Goal: Transaction & Acquisition: Purchase product/service

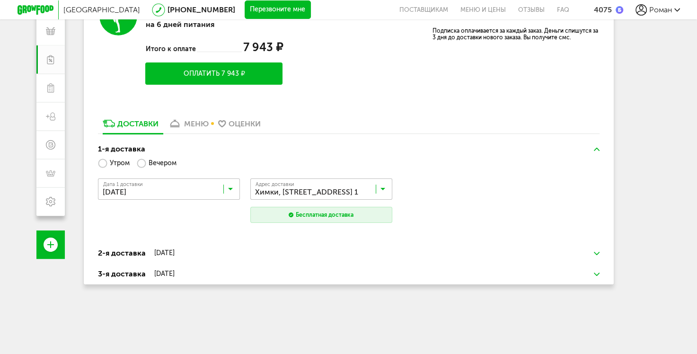
scroll to position [142, 0]
click at [194, 125] on div "меню" at bounding box center [196, 123] width 25 height 9
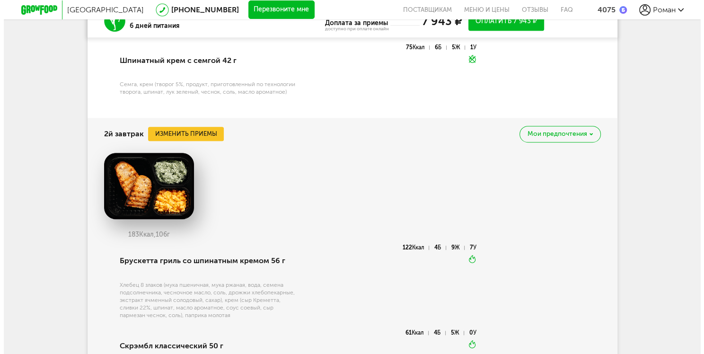
scroll to position [710, 0]
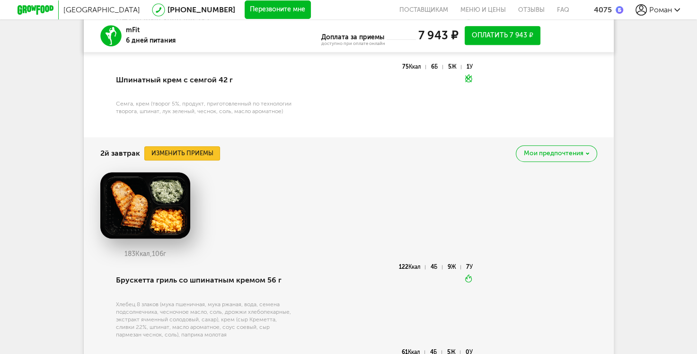
click at [202, 156] on button "Изменить приемы" at bounding box center [182, 153] width 76 height 14
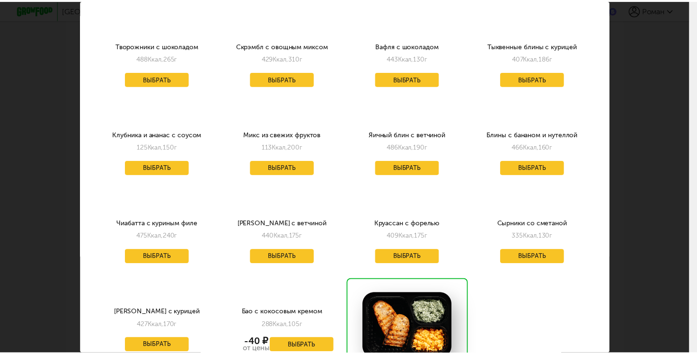
scroll to position [0, 0]
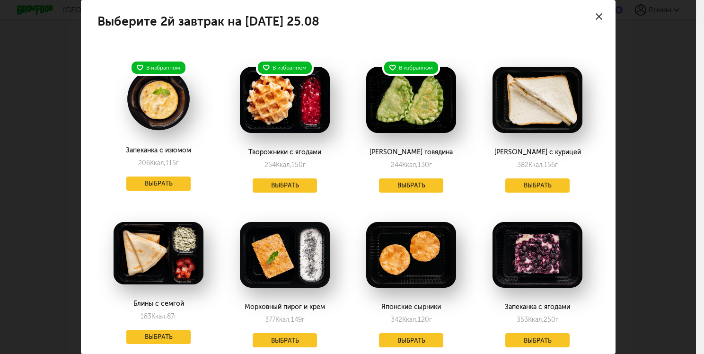
click at [590, 11] on div at bounding box center [598, 16] width 33 height 33
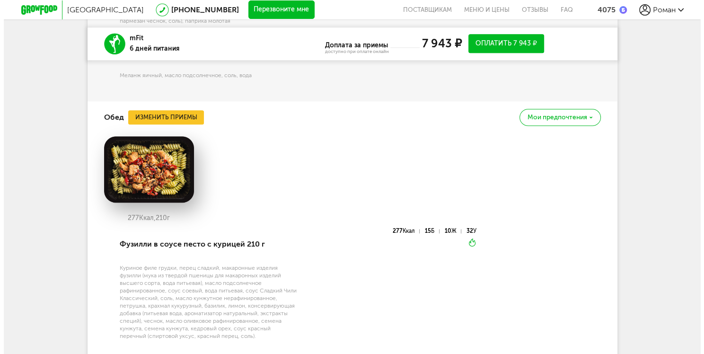
scroll to position [1021, 0]
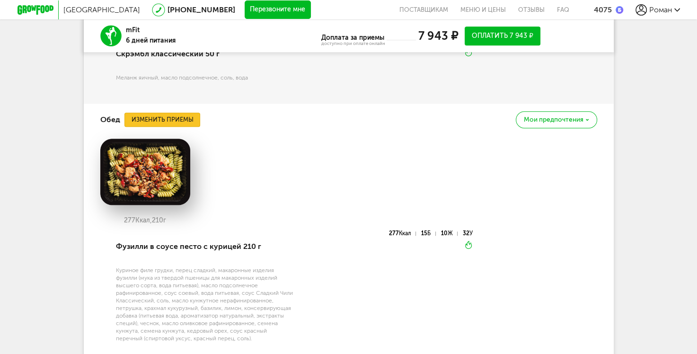
click at [154, 121] on button "Изменить приемы" at bounding box center [162, 120] width 76 height 14
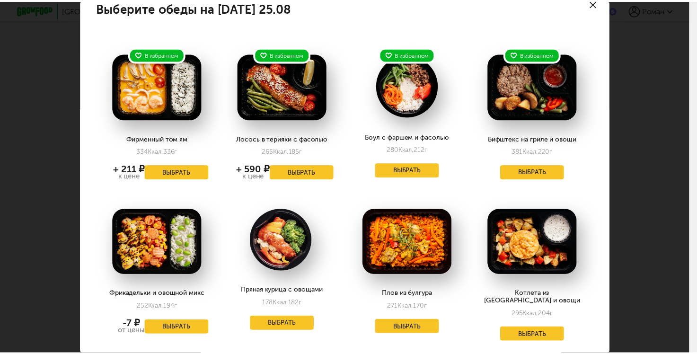
scroll to position [0, 0]
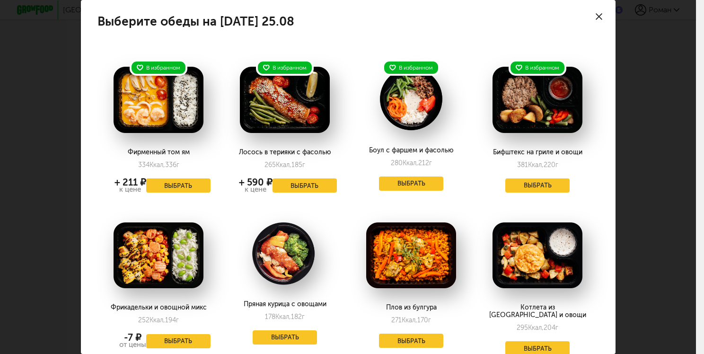
click at [596, 18] on icon at bounding box center [599, 16] width 7 height 7
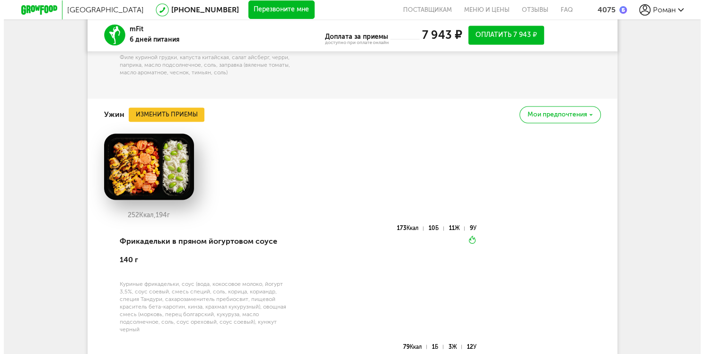
scroll to position [1494, 0]
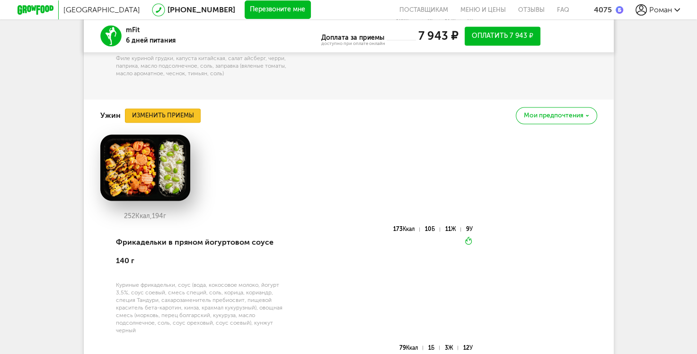
click at [155, 111] on button "Изменить приемы" at bounding box center [163, 115] width 76 height 14
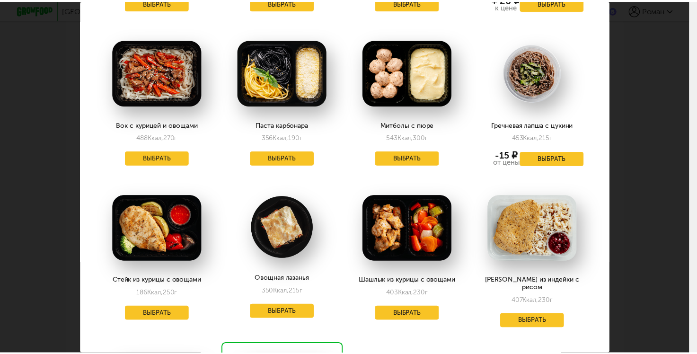
scroll to position [851, 0]
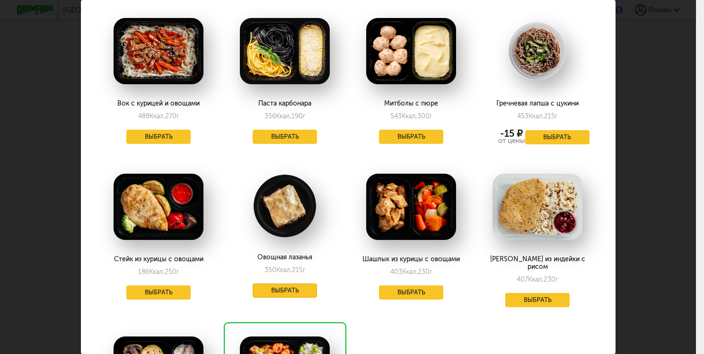
click at [285, 283] on button "Выбрать" at bounding box center [285, 290] width 64 height 14
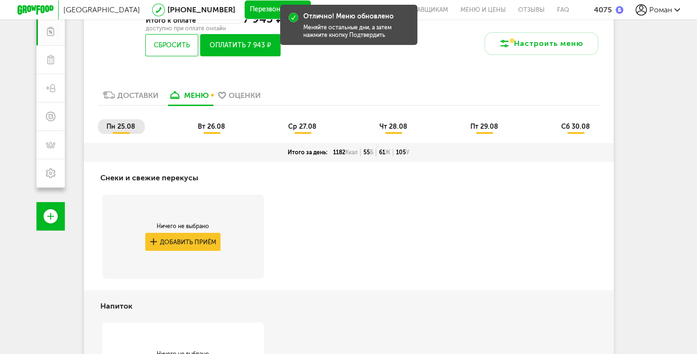
scroll to position [169, 0]
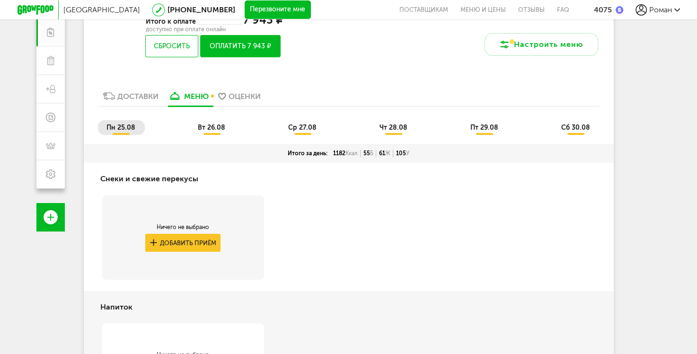
click at [212, 126] on span "вт 26.08" at bounding box center [211, 127] width 27 height 8
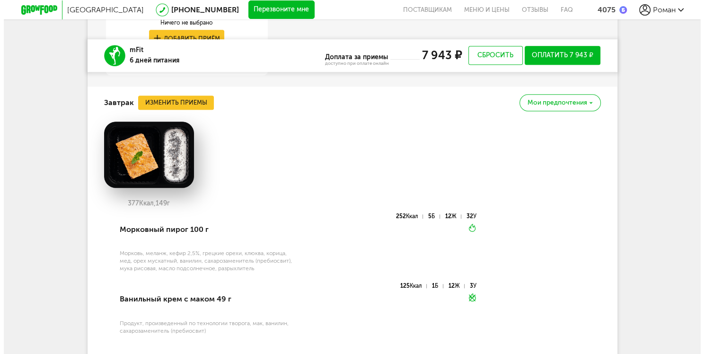
scroll to position [500, 0]
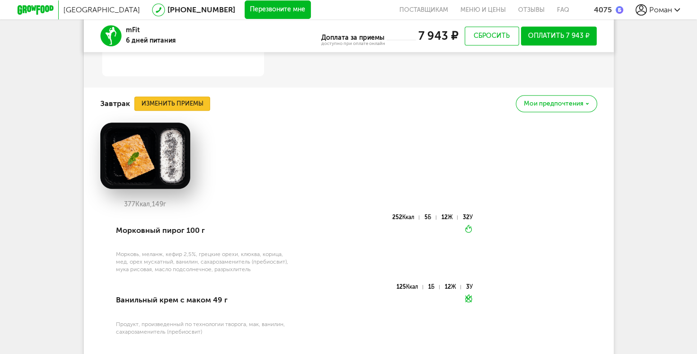
click at [176, 104] on button "Изменить приемы" at bounding box center [172, 103] width 76 height 14
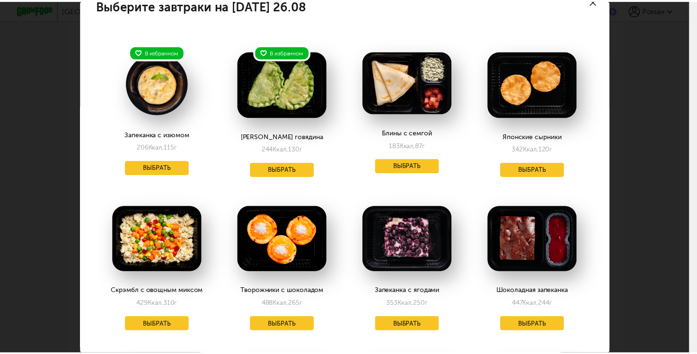
scroll to position [0, 0]
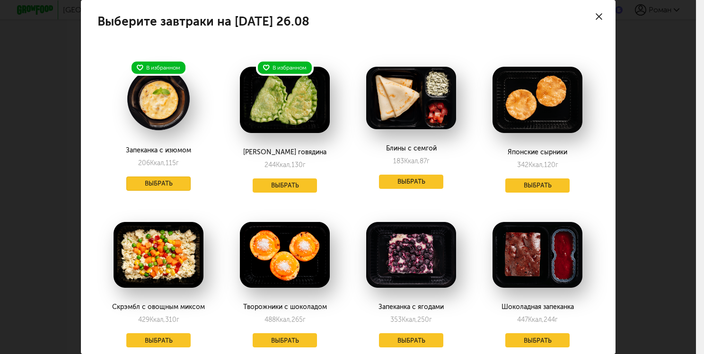
click at [151, 184] on button "Выбрать" at bounding box center [158, 183] width 64 height 14
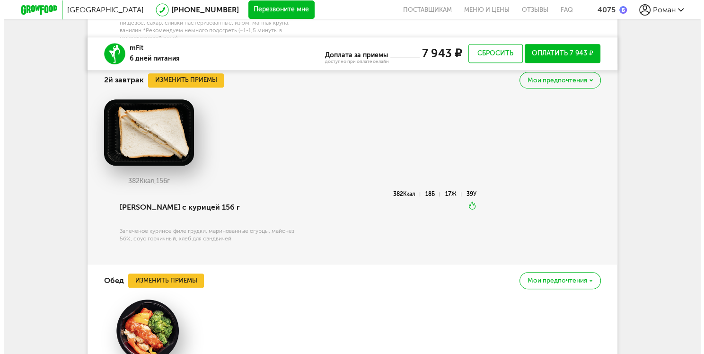
scroll to position [737, 0]
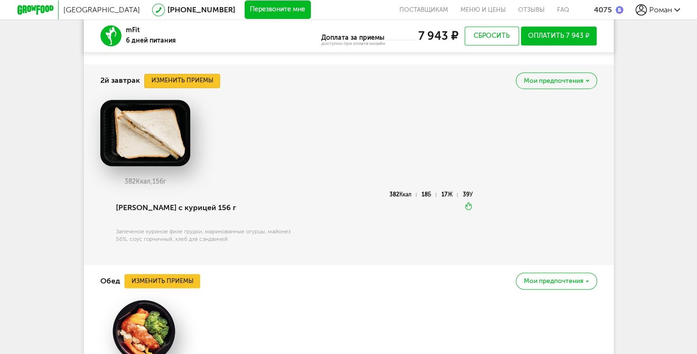
click at [205, 82] on button "Изменить приемы" at bounding box center [182, 81] width 76 height 14
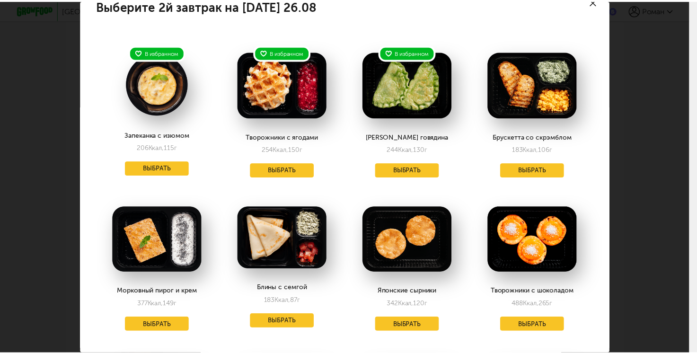
scroll to position [0, 0]
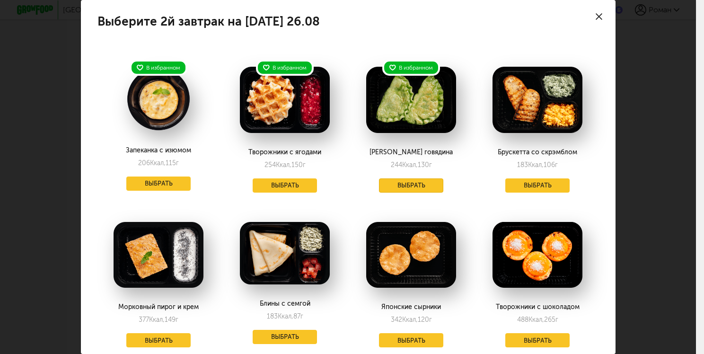
click at [400, 184] on button "Выбрать" at bounding box center [411, 185] width 64 height 14
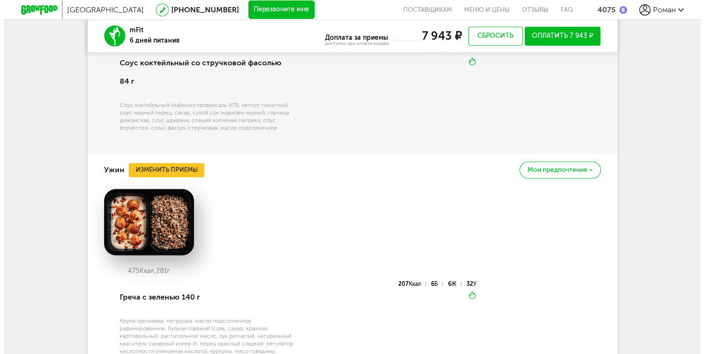
scroll to position [1446, 0]
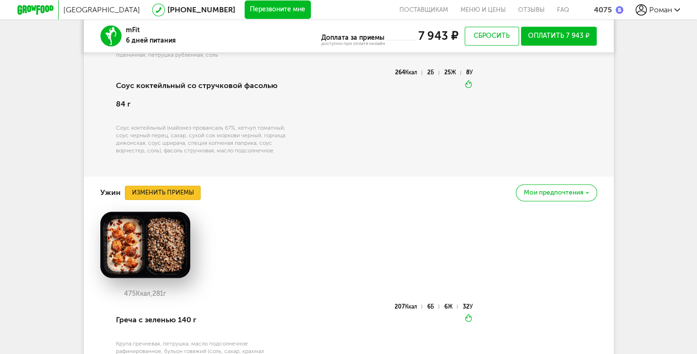
click at [148, 185] on button "Изменить приемы" at bounding box center [163, 192] width 76 height 14
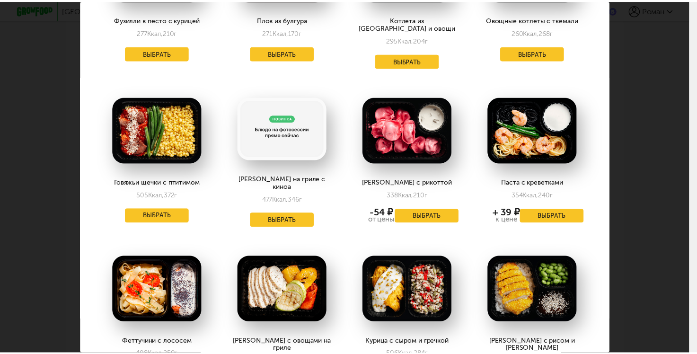
scroll to position [237, 0]
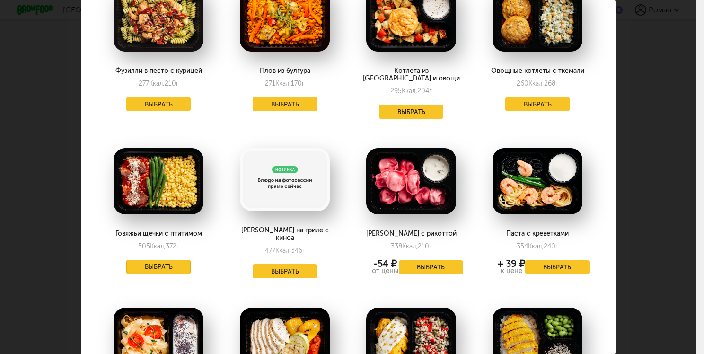
click at [153, 260] on button "Выбрать" at bounding box center [158, 267] width 64 height 14
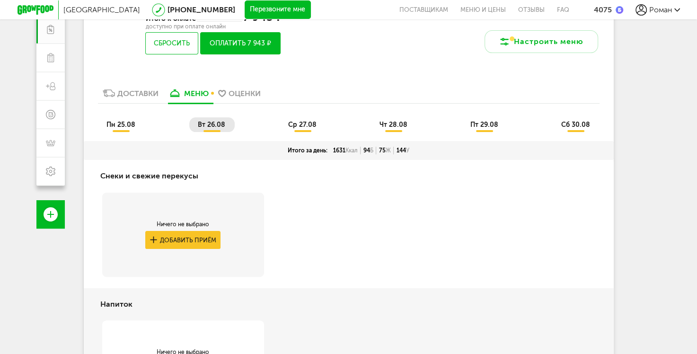
scroll to position [134, 0]
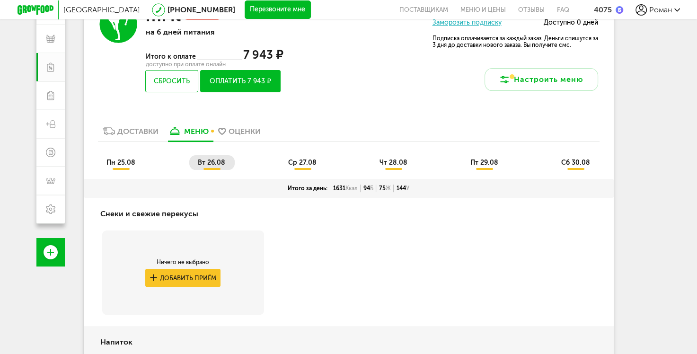
click at [304, 163] on span "ср 27.08" at bounding box center [302, 162] width 28 height 8
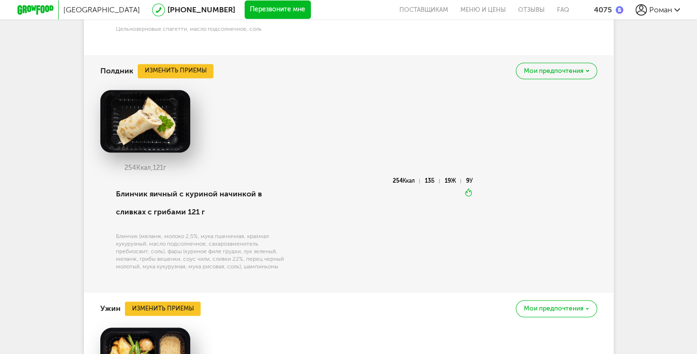
scroll to position [1317, 0]
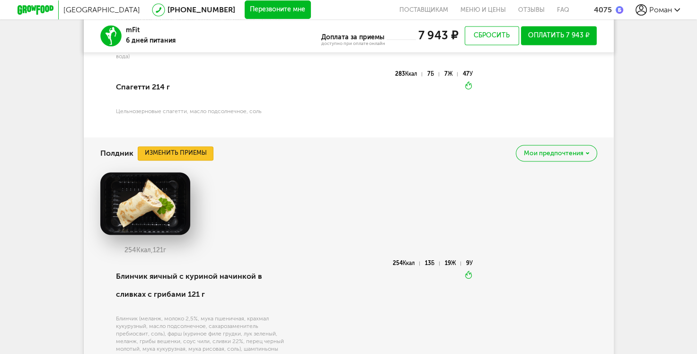
click at [177, 160] on button "Изменить приемы" at bounding box center [176, 153] width 76 height 14
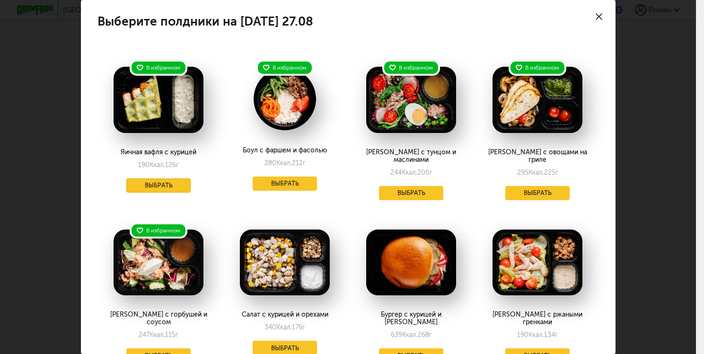
click at [155, 182] on button "Выбрать" at bounding box center [158, 185] width 64 height 14
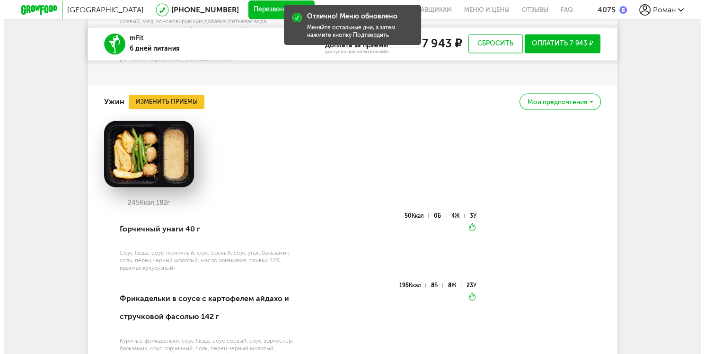
scroll to position [1648, 0]
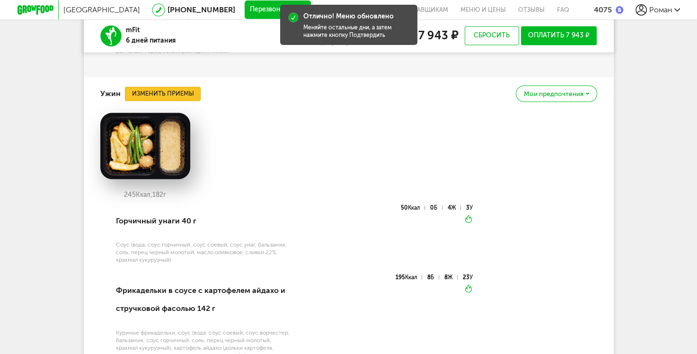
click at [157, 98] on button "Изменить приемы" at bounding box center [163, 94] width 76 height 14
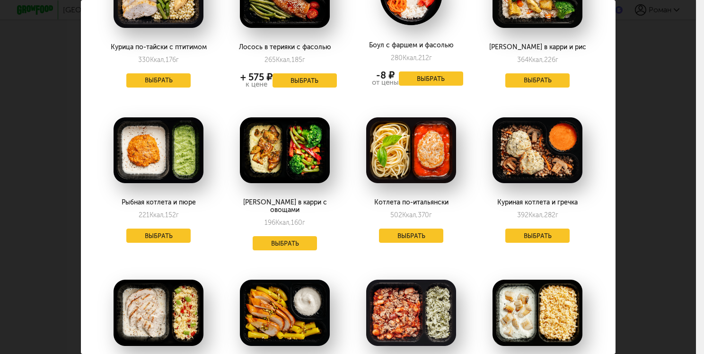
scroll to position [0, 0]
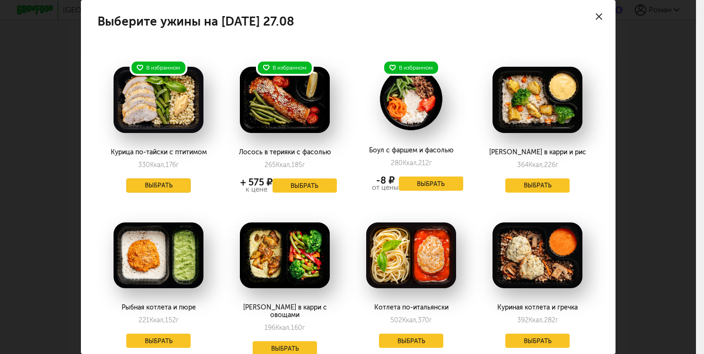
click at [160, 184] on button "Выбрать" at bounding box center [158, 185] width 64 height 14
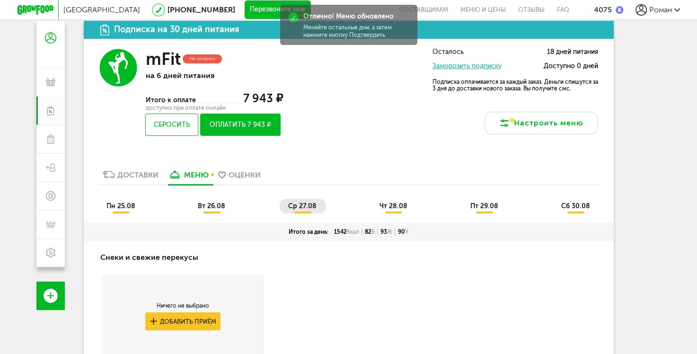
scroll to position [156, 0]
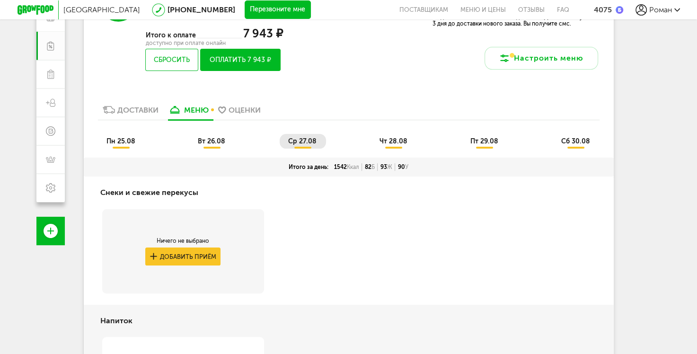
click at [391, 140] on span "чт 28.08" at bounding box center [393, 141] width 28 height 8
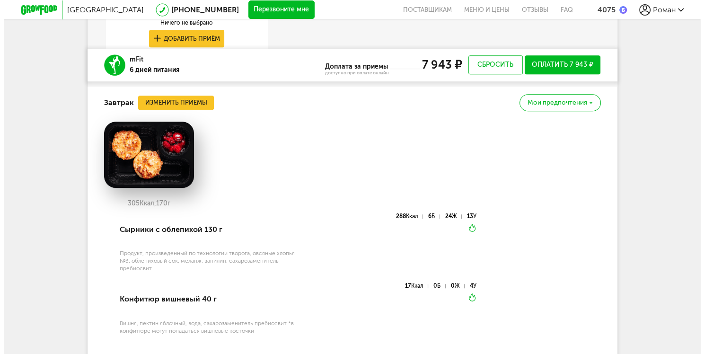
scroll to position [487, 0]
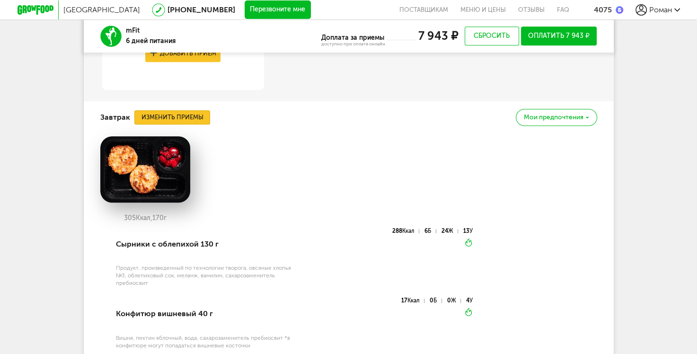
click at [175, 117] on button "Изменить приемы" at bounding box center [172, 117] width 76 height 14
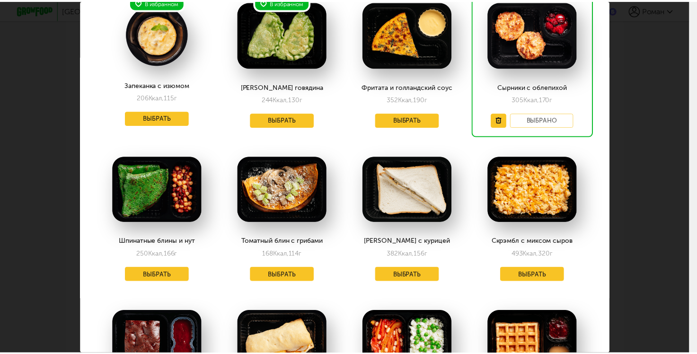
scroll to position [0, 0]
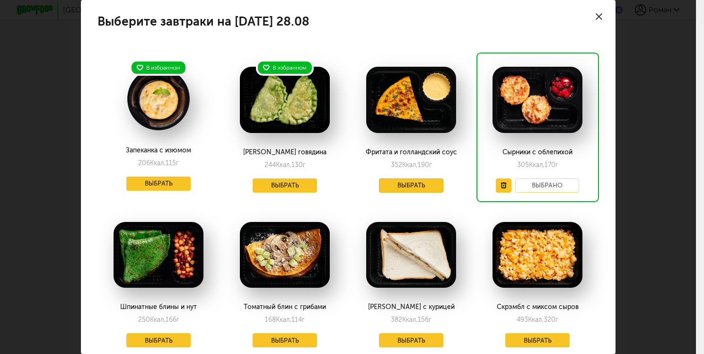
click at [392, 184] on button "Выбрать" at bounding box center [411, 185] width 64 height 14
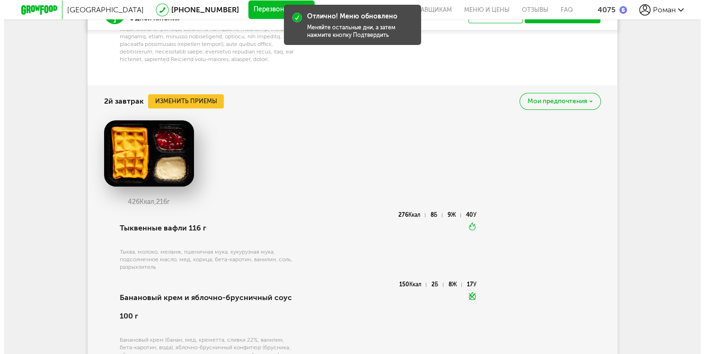
scroll to position [818, 0]
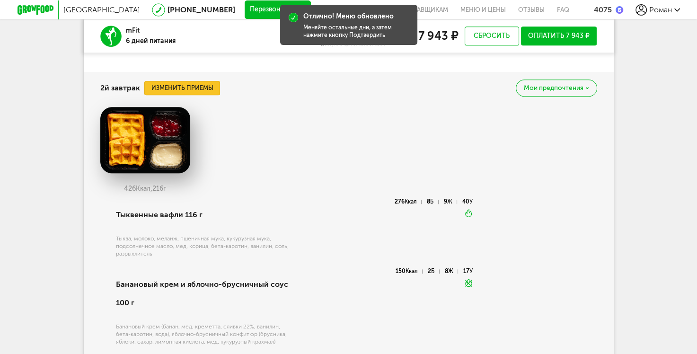
click at [191, 95] on button "Изменить приемы" at bounding box center [182, 88] width 76 height 14
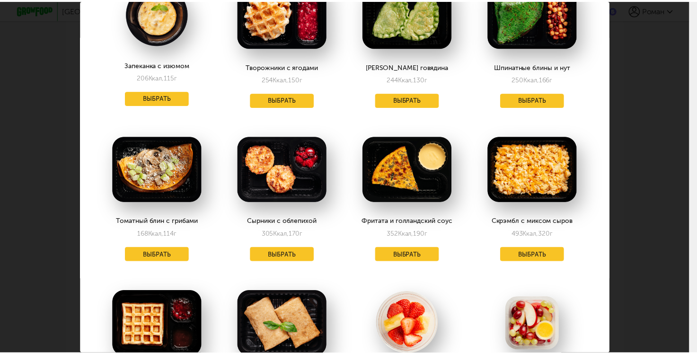
scroll to position [142, 0]
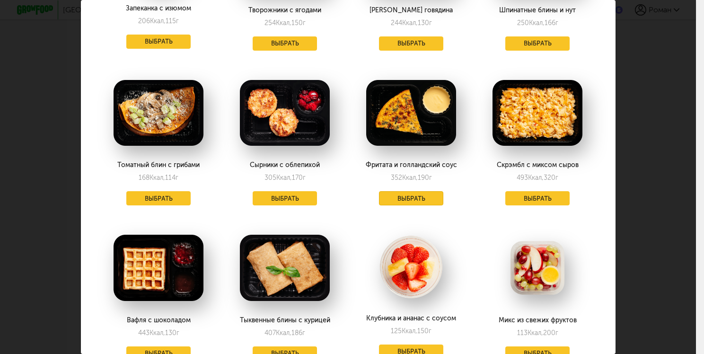
click at [409, 199] on button "Выбрать" at bounding box center [411, 198] width 64 height 14
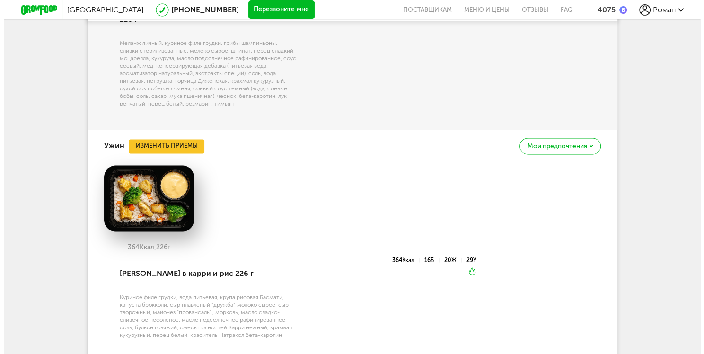
scroll to position [1612, 0]
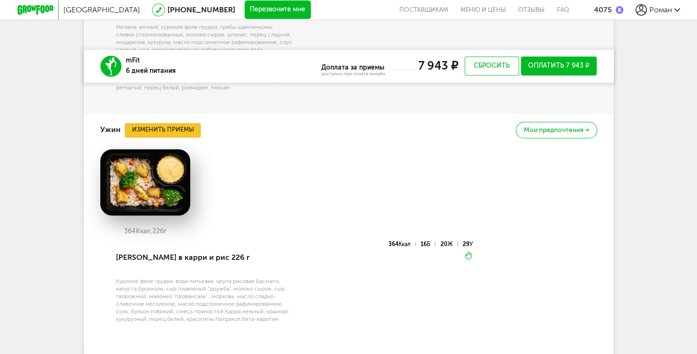
click at [172, 130] on button "Изменить приемы" at bounding box center [163, 130] width 76 height 14
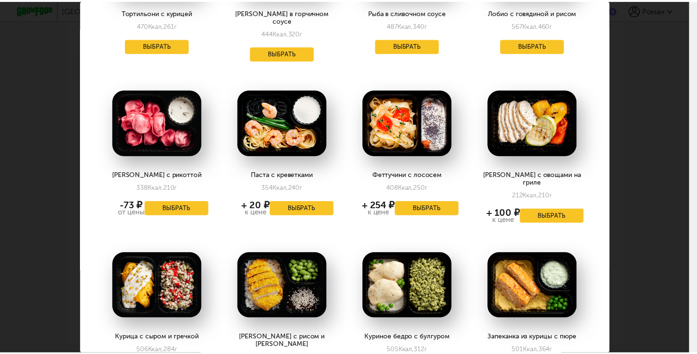
scroll to position [519, 0]
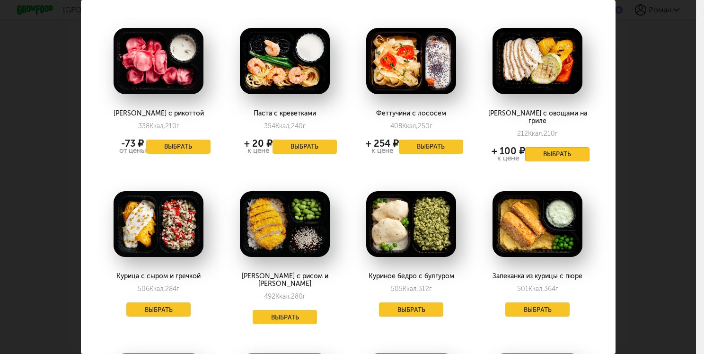
click at [549, 147] on button "Выбрать" at bounding box center [557, 154] width 64 height 14
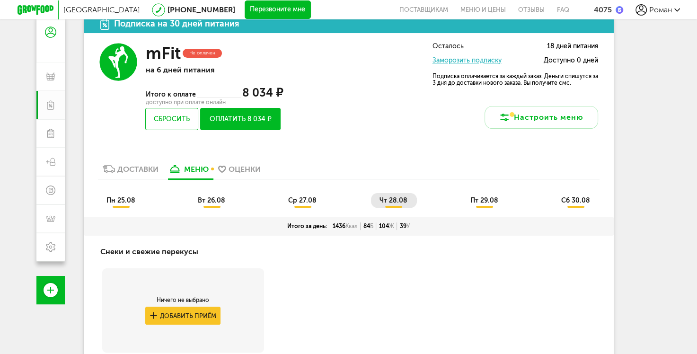
scroll to position [95, 0]
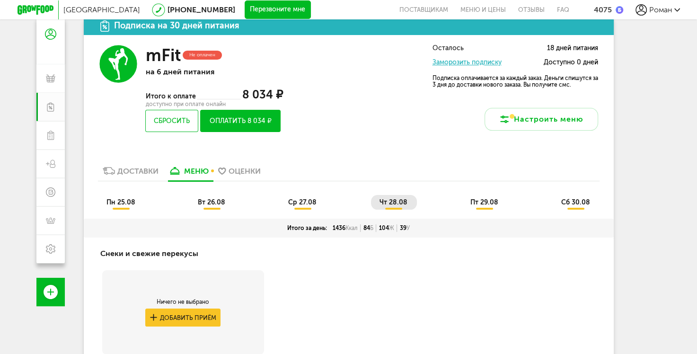
click at [487, 204] on span "пт 29.08" at bounding box center [484, 202] width 28 height 8
click at [248, 122] on button "Оплатить 8 034 ₽" at bounding box center [240, 121] width 80 height 22
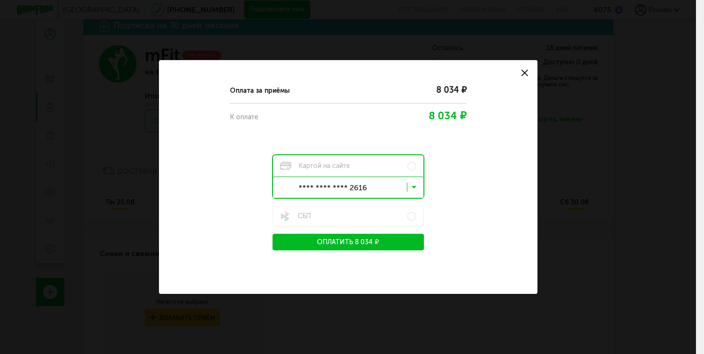
click at [523, 72] on use at bounding box center [524, 73] width 7 height 7
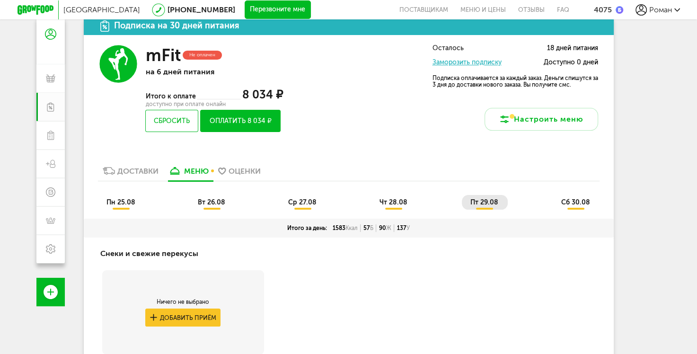
click at [394, 203] on span "чт 28.08" at bounding box center [393, 202] width 28 height 8
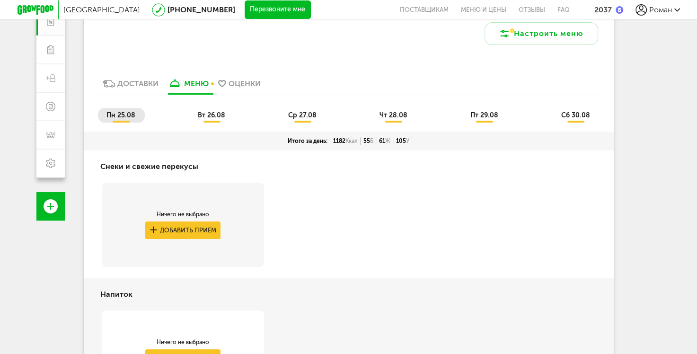
scroll to position [102, 0]
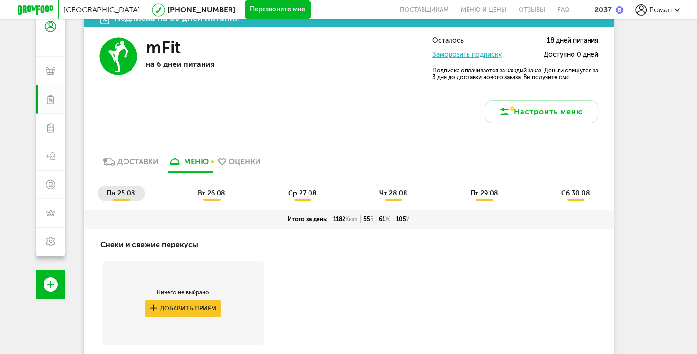
click at [308, 194] on span "ср 27.08" at bounding box center [302, 193] width 28 height 8
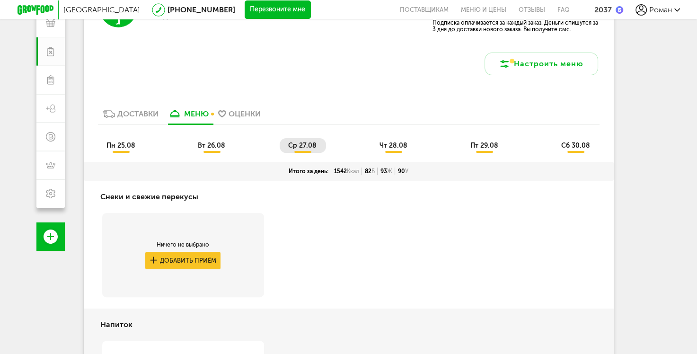
scroll to position [149, 0]
click at [390, 149] on span "чт 28.08" at bounding box center [393, 146] width 28 height 8
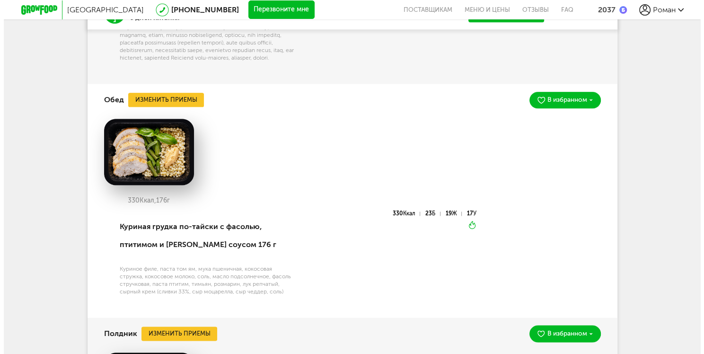
scroll to position [1083, 0]
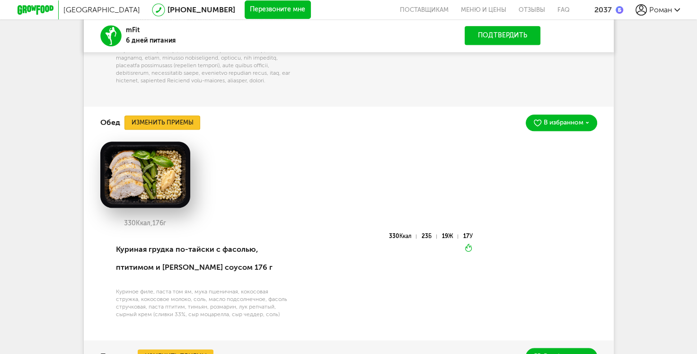
click at [167, 130] on button "Изменить приемы" at bounding box center [162, 122] width 76 height 14
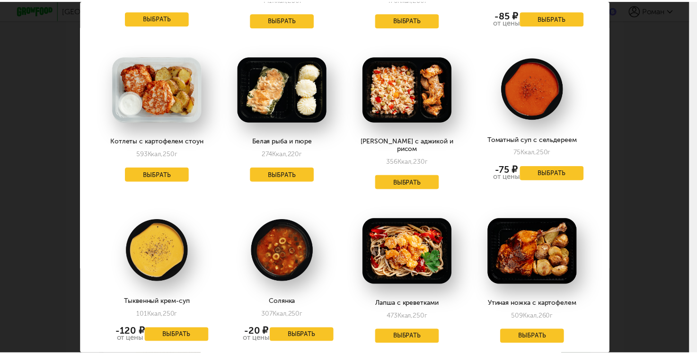
scroll to position [1466, 0]
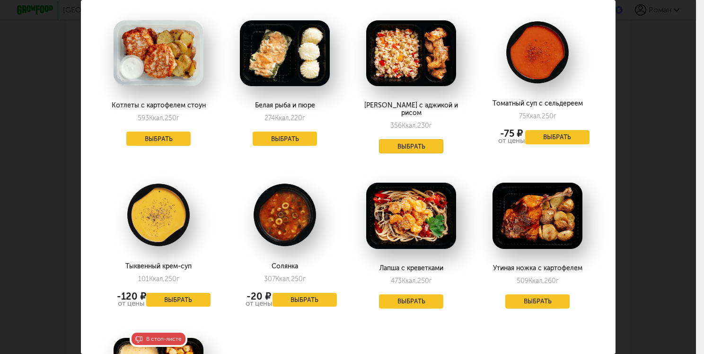
click at [407, 139] on button "Выбрать" at bounding box center [411, 146] width 64 height 14
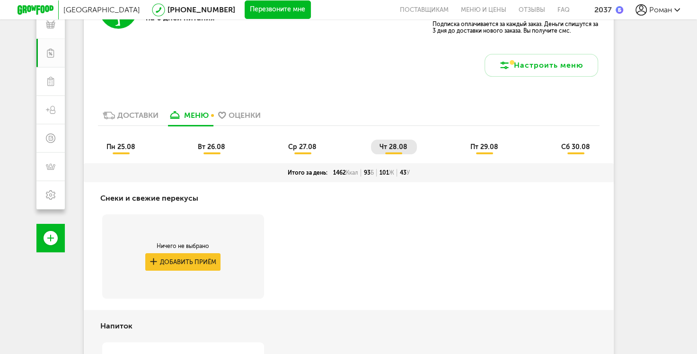
scroll to position [110, 0]
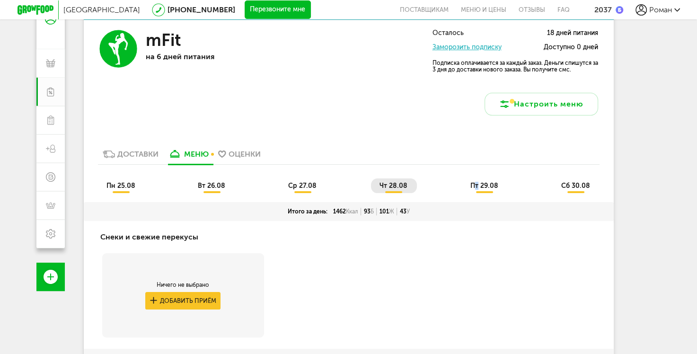
click at [477, 184] on span "пт 29.08" at bounding box center [484, 186] width 28 height 8
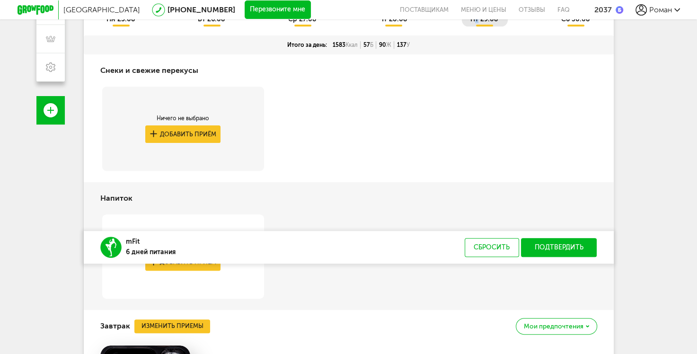
scroll to position [488, 0]
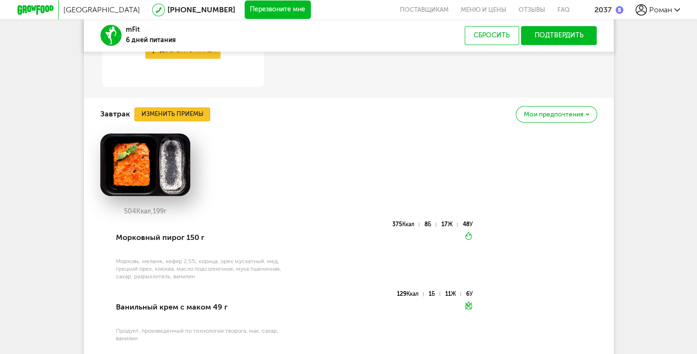
click at [182, 119] on button "Изменить приемы" at bounding box center [172, 114] width 76 height 14
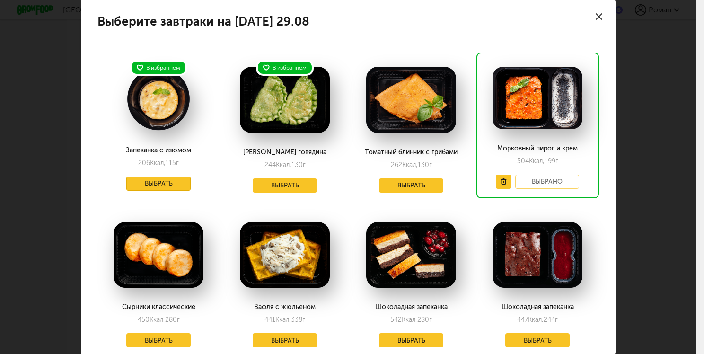
click at [141, 179] on button "Выбрать" at bounding box center [158, 183] width 64 height 14
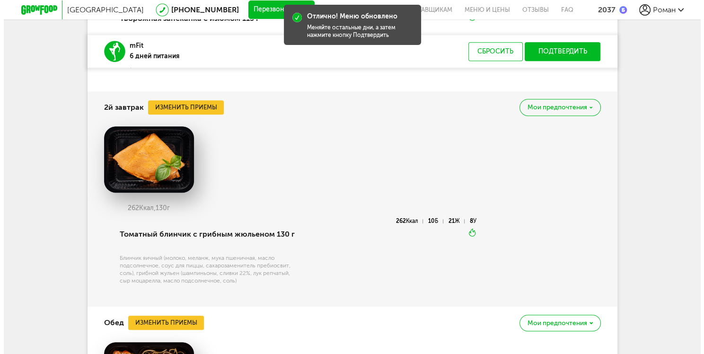
scroll to position [725, 0]
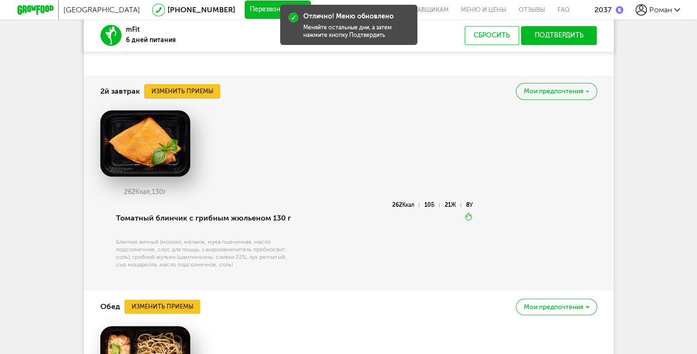
click at [184, 91] on button "Изменить приемы" at bounding box center [182, 91] width 76 height 14
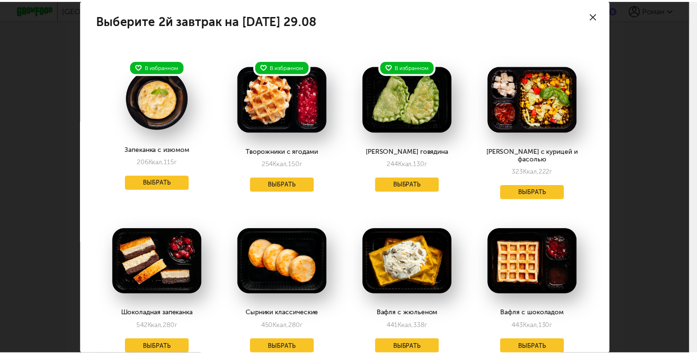
scroll to position [0, 0]
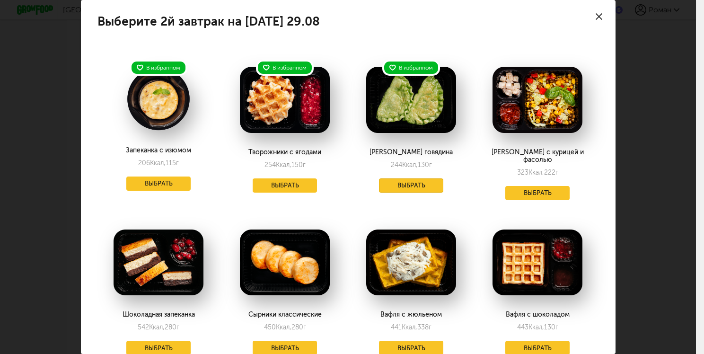
click at [403, 185] on button "Выбрать" at bounding box center [411, 185] width 64 height 14
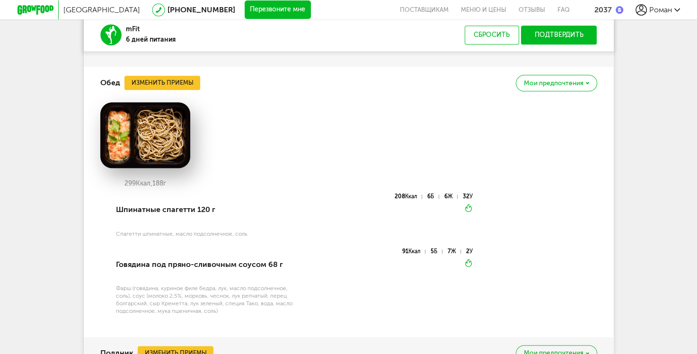
scroll to position [1008, 0]
click at [169, 90] on button "Изменить приемы" at bounding box center [162, 83] width 76 height 14
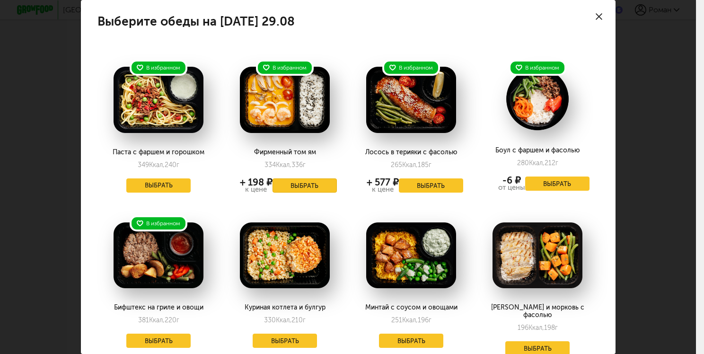
click at [293, 187] on button "Выбрать" at bounding box center [304, 185] width 64 height 14
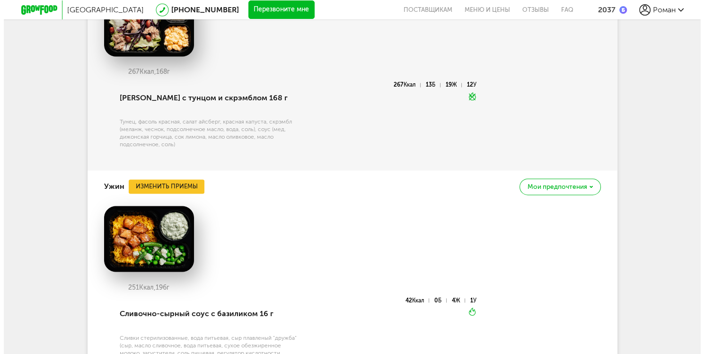
scroll to position [1387, 0]
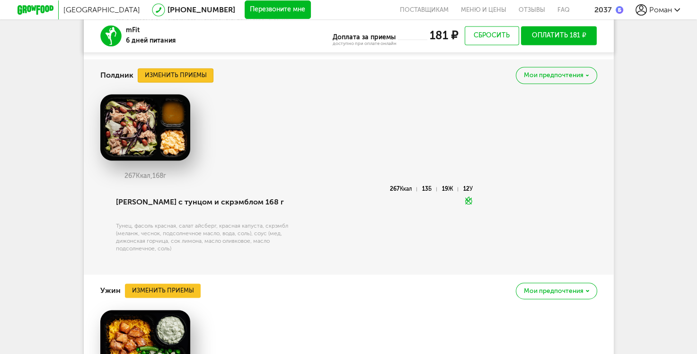
click at [189, 82] on button "Изменить приемы" at bounding box center [176, 75] width 76 height 14
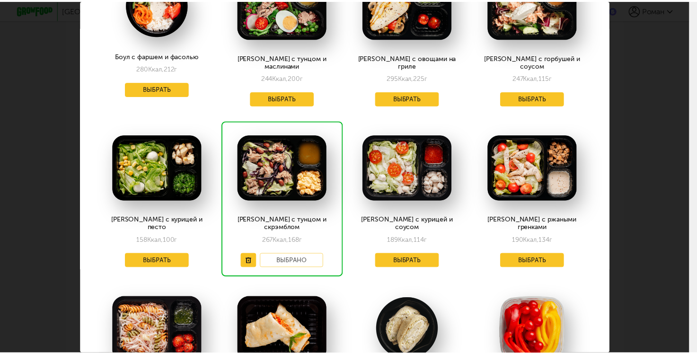
scroll to position [0, 0]
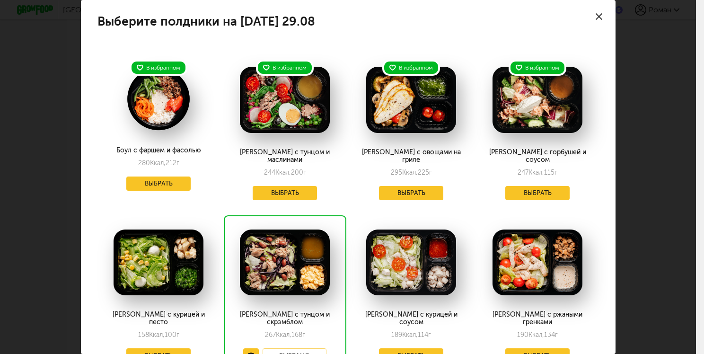
click at [587, 14] on div at bounding box center [598, 16] width 33 height 33
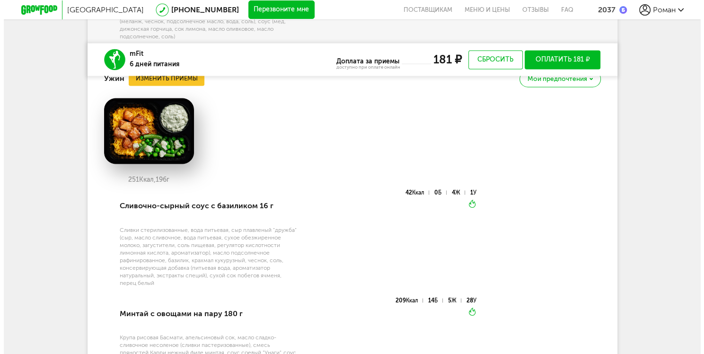
scroll to position [1576, 0]
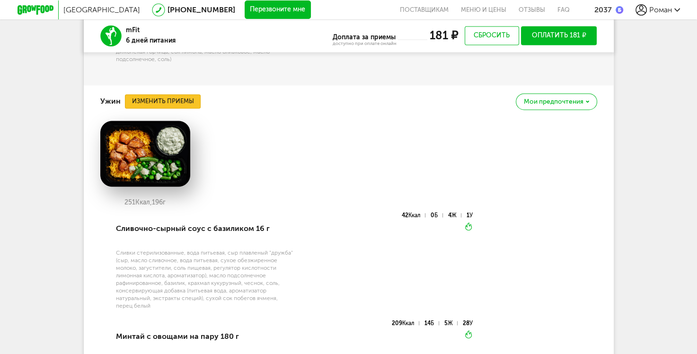
click at [168, 108] on button "Изменить приемы" at bounding box center [163, 101] width 76 height 14
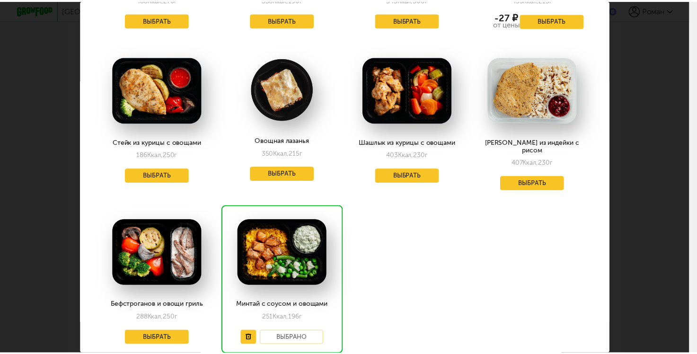
scroll to position [1135, 0]
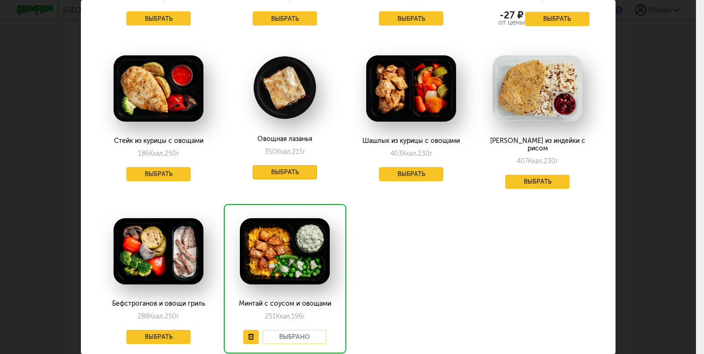
click at [280, 165] on button "Выбрать" at bounding box center [285, 172] width 64 height 14
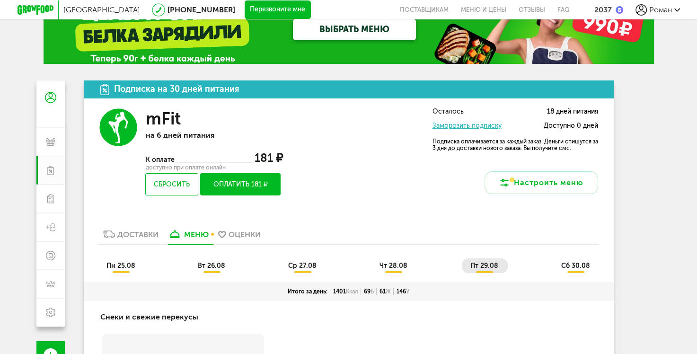
scroll to position [13, 0]
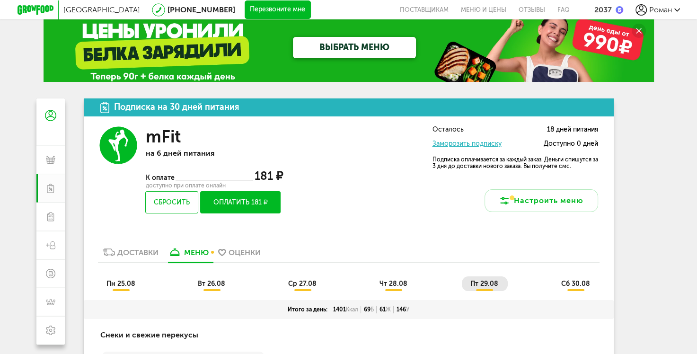
click at [574, 284] on span "сб 30.08" at bounding box center [575, 284] width 29 height 8
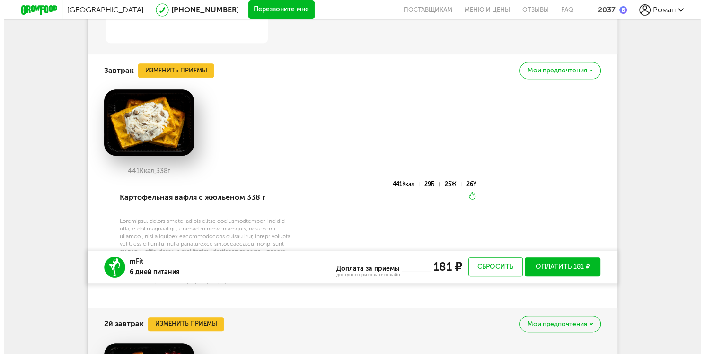
scroll to position [770, 0]
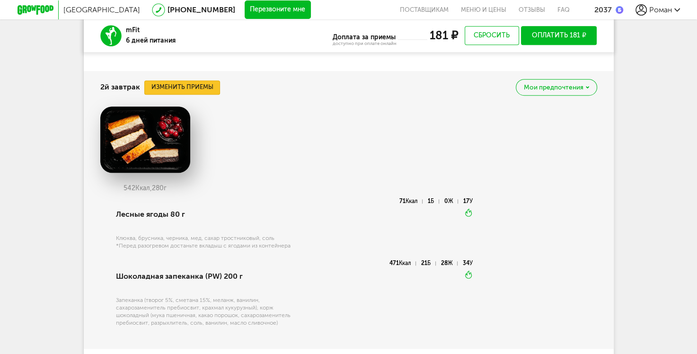
click at [204, 95] on button "Изменить приемы" at bounding box center [182, 87] width 76 height 14
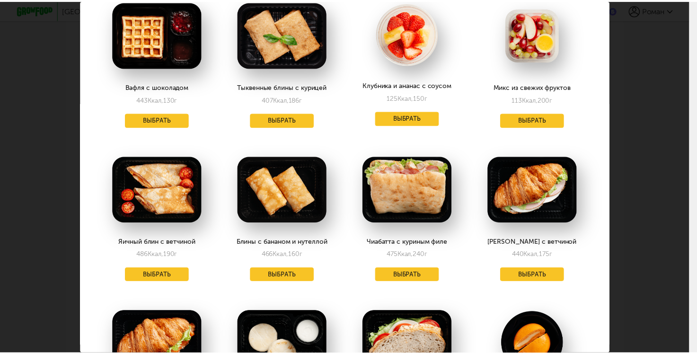
scroll to position [0, 0]
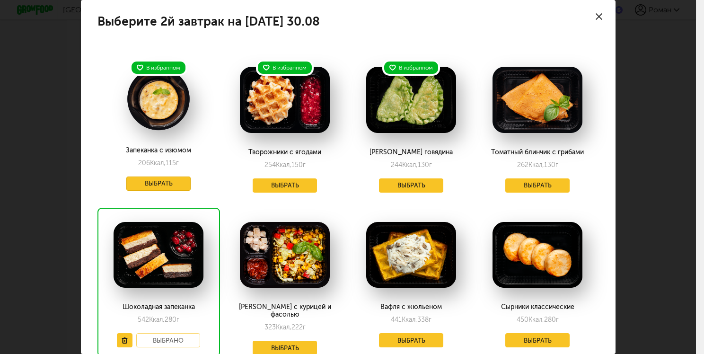
click at [155, 182] on button "Выбрать" at bounding box center [158, 183] width 64 height 14
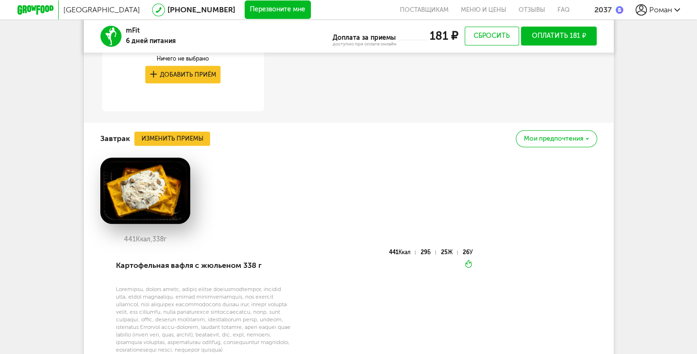
scroll to position [439, 0]
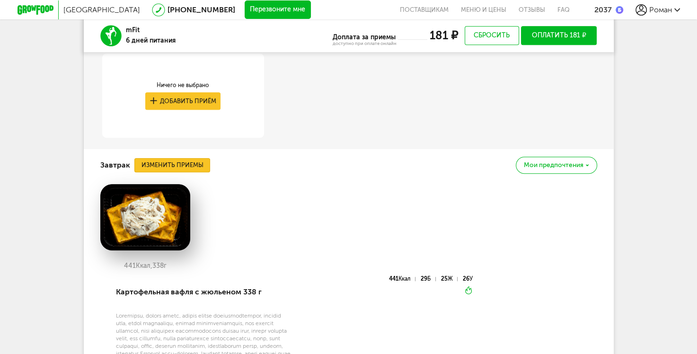
click at [162, 164] on button "Изменить приемы" at bounding box center [172, 165] width 76 height 14
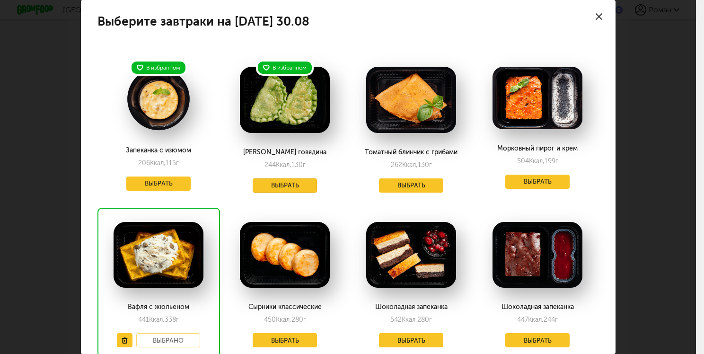
click at [275, 185] on button "Выбрать" at bounding box center [285, 185] width 64 height 14
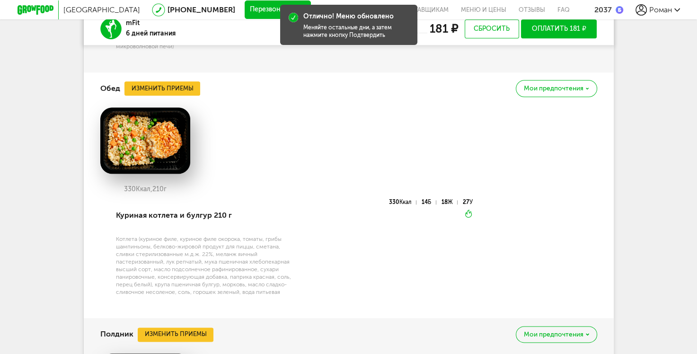
scroll to position [1007, 0]
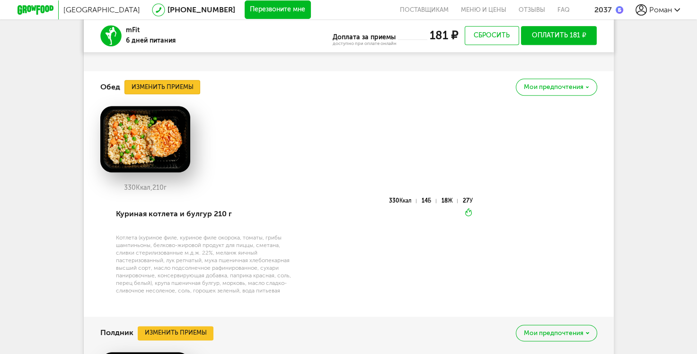
click at [180, 94] on button "Изменить приемы" at bounding box center [162, 87] width 76 height 14
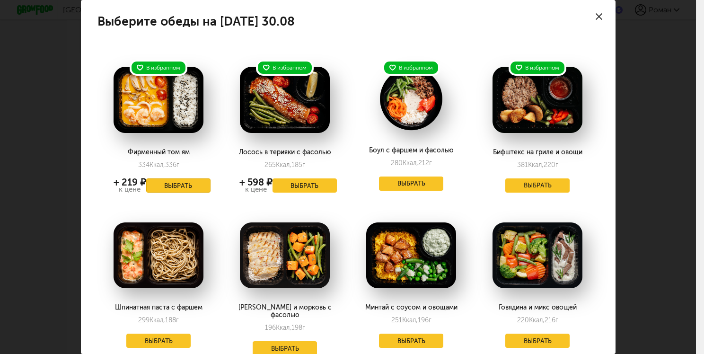
click at [170, 181] on button "Выбрать" at bounding box center [178, 185] width 64 height 14
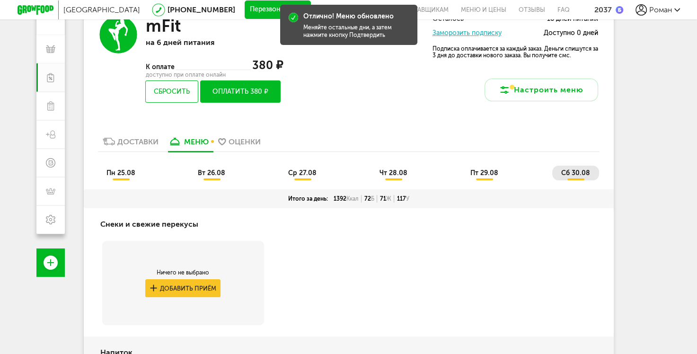
scroll to position [108, 0]
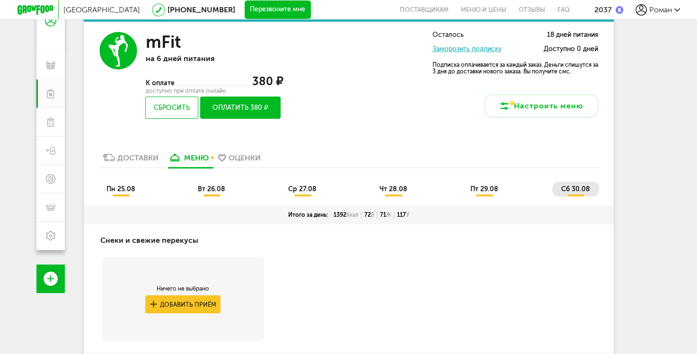
click at [481, 190] on span "пт 29.08" at bounding box center [484, 189] width 28 height 8
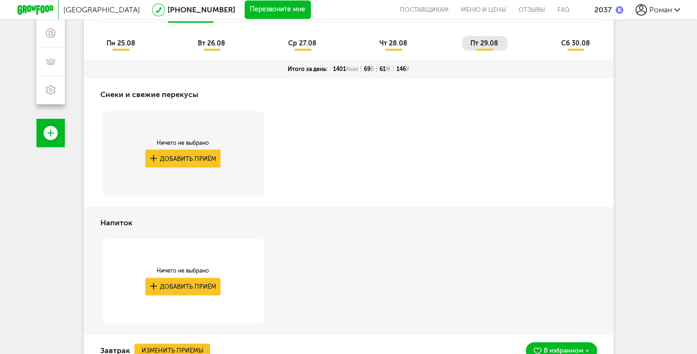
scroll to position [0, 0]
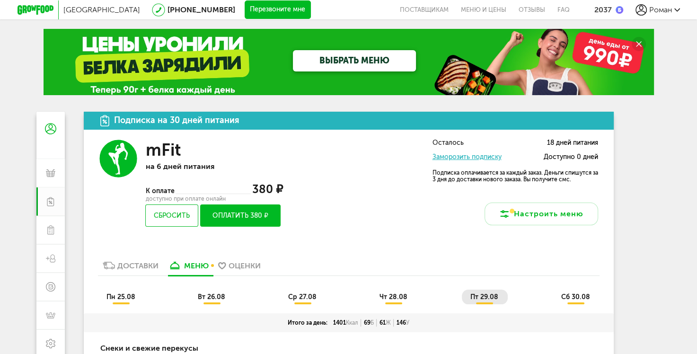
click at [584, 294] on span "сб 30.08" at bounding box center [575, 297] width 29 height 8
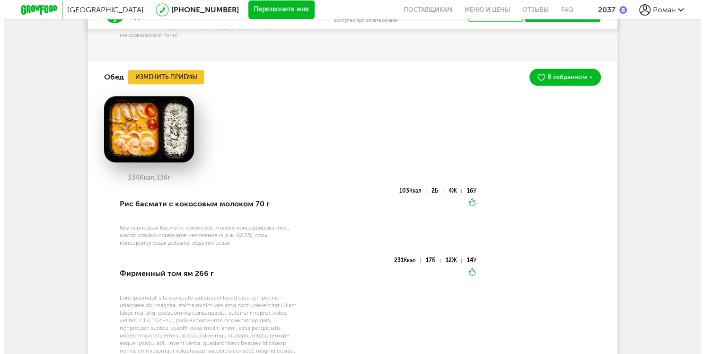
scroll to position [993, 0]
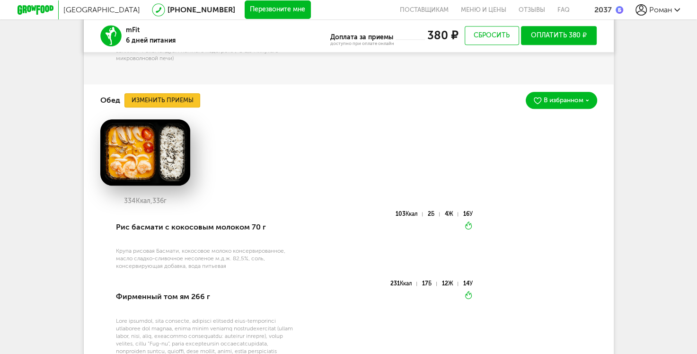
click at [183, 107] on button "Изменить приемы" at bounding box center [162, 100] width 76 height 14
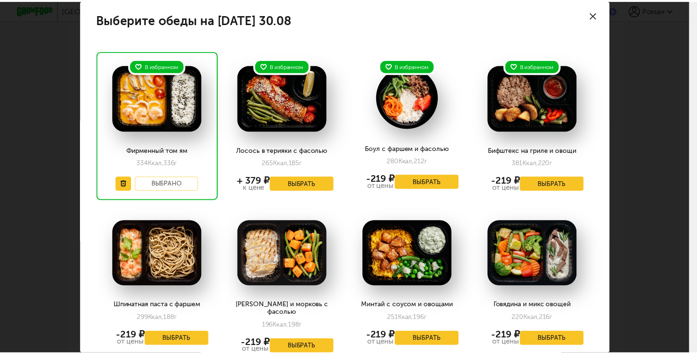
scroll to position [0, 0]
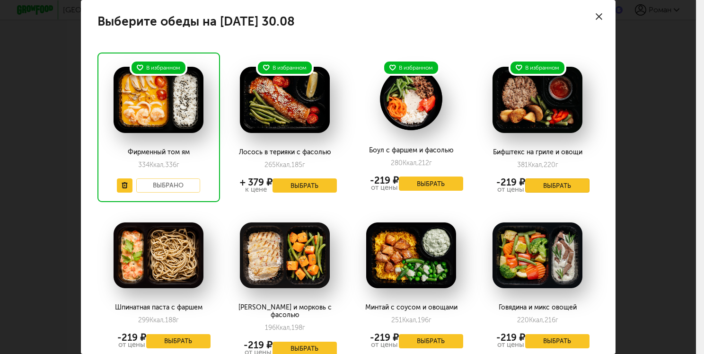
click at [545, 184] on button "Выбрать" at bounding box center [557, 185] width 64 height 14
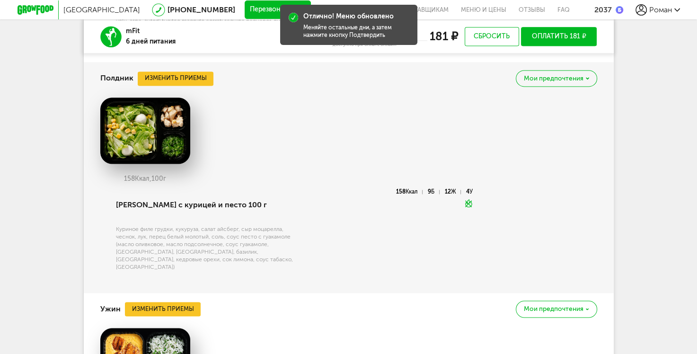
scroll to position [1277, 0]
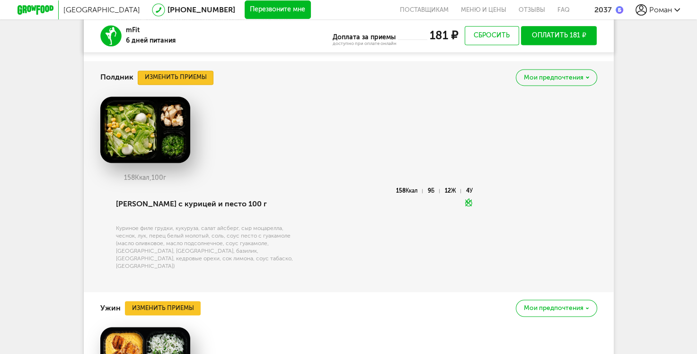
click at [180, 85] on button "Изменить приемы" at bounding box center [176, 77] width 76 height 14
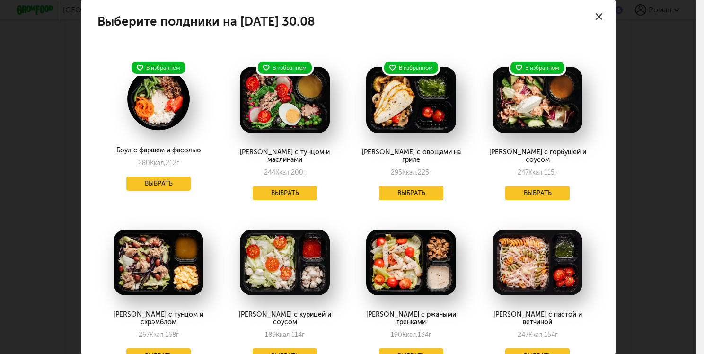
click at [403, 186] on button "Выбрать" at bounding box center [411, 193] width 64 height 14
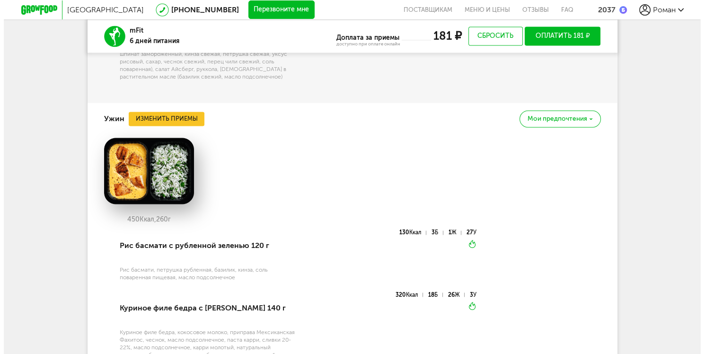
scroll to position [1438, 0]
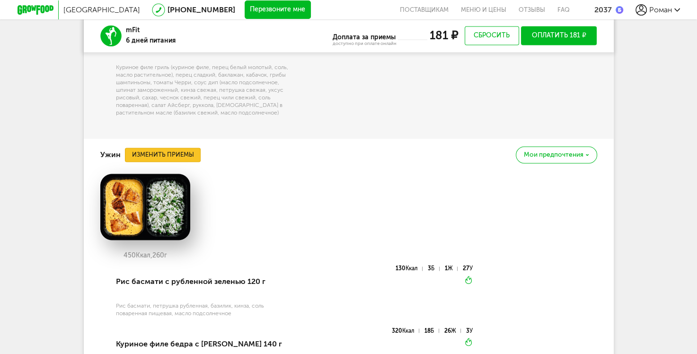
click at [132, 162] on button "Изменить приемы" at bounding box center [163, 155] width 76 height 14
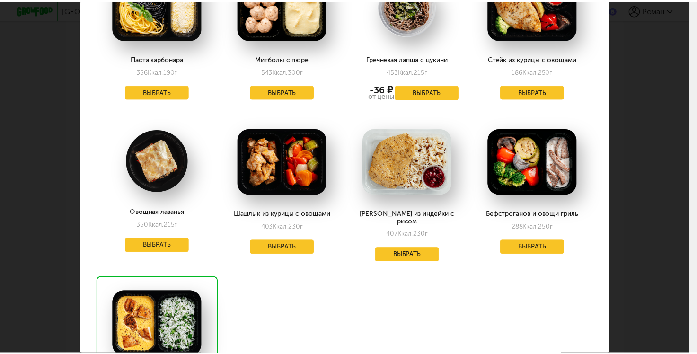
scroll to position [1088, 0]
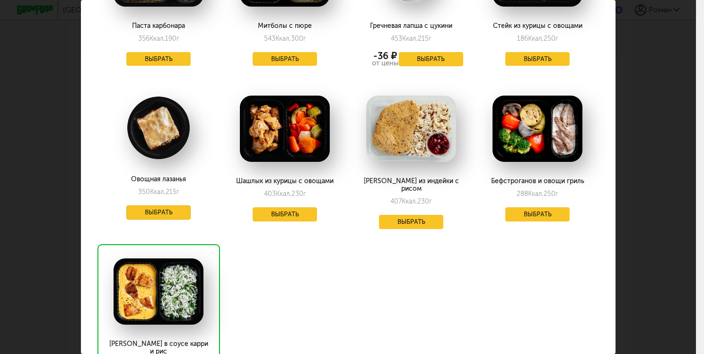
click at [144, 205] on button "Выбрать" at bounding box center [158, 212] width 64 height 14
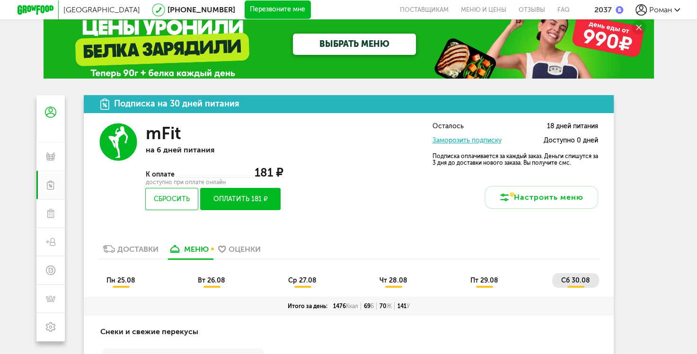
scroll to position [0, 0]
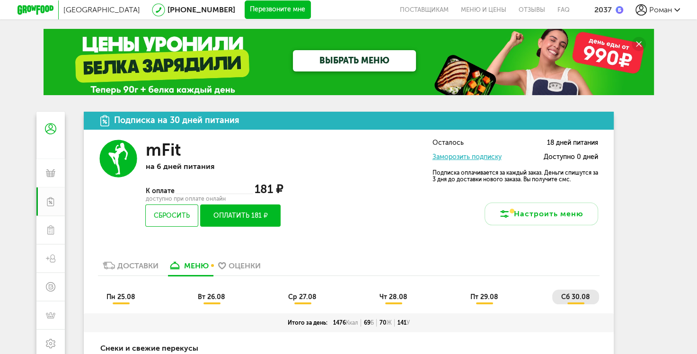
click at [244, 219] on button "Оплатить 181 ₽" at bounding box center [240, 215] width 80 height 22
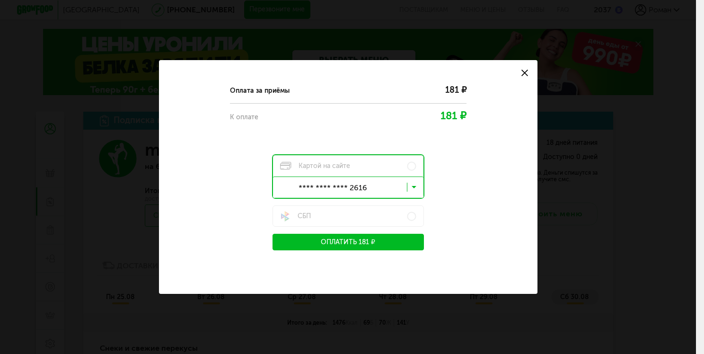
click at [417, 189] on input "Search for option" at bounding box center [350, 189] width 150 height 16
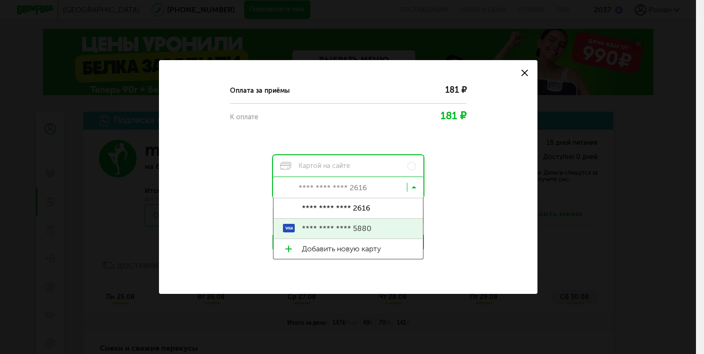
click at [346, 225] on span "**** **** **** 5880" at bounding box center [357, 229] width 111 height 20
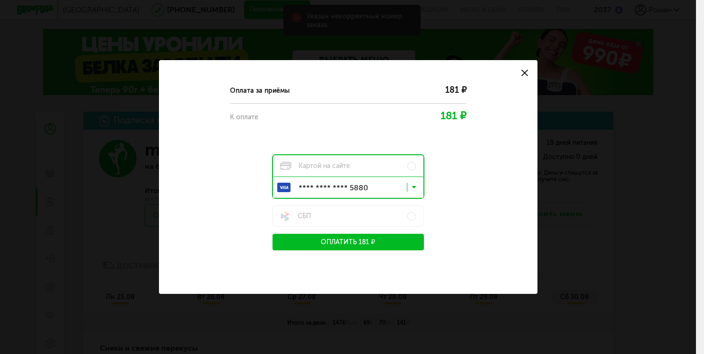
click at [333, 242] on button "Оплатить 181 ₽" at bounding box center [347, 242] width 151 height 17
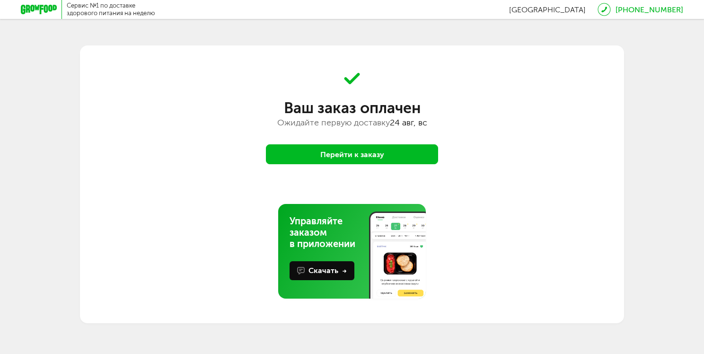
click at [359, 157] on button "Перейти к заказу" at bounding box center [352, 154] width 172 height 20
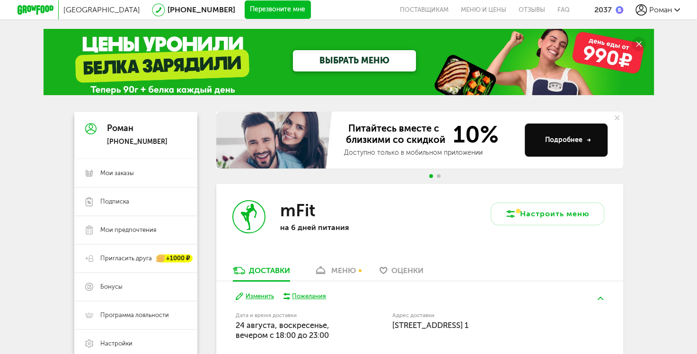
click at [339, 273] on div "меню" at bounding box center [343, 270] width 25 height 9
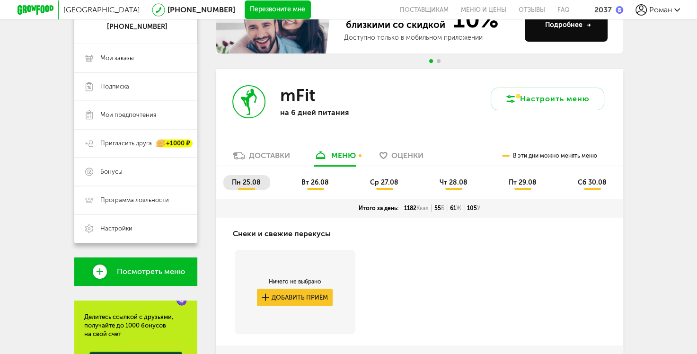
scroll to position [113, 0]
